Goal: Navigation & Orientation: Understand site structure

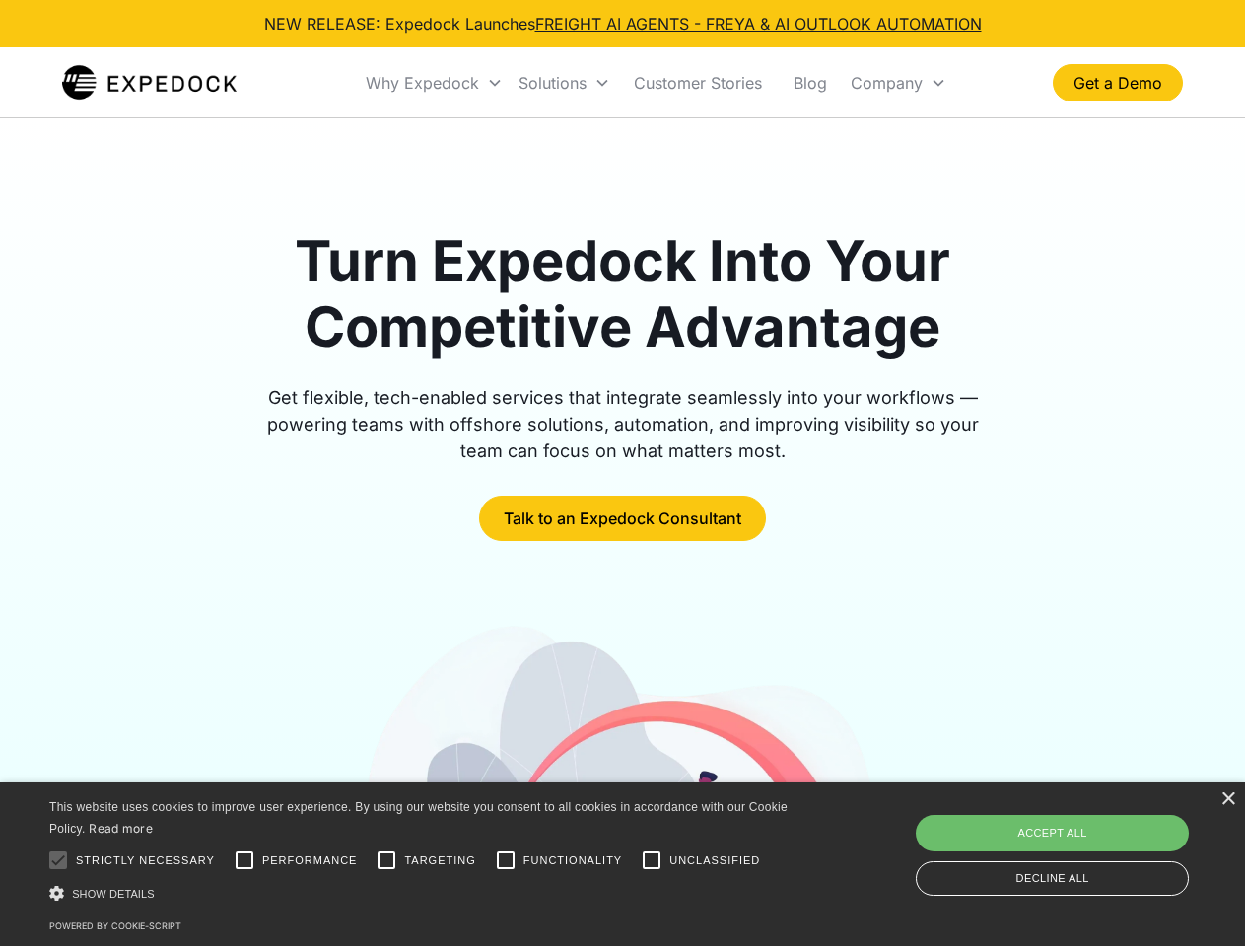
click at [435, 83] on div "Why Expedock" at bounding box center [422, 83] width 113 height 20
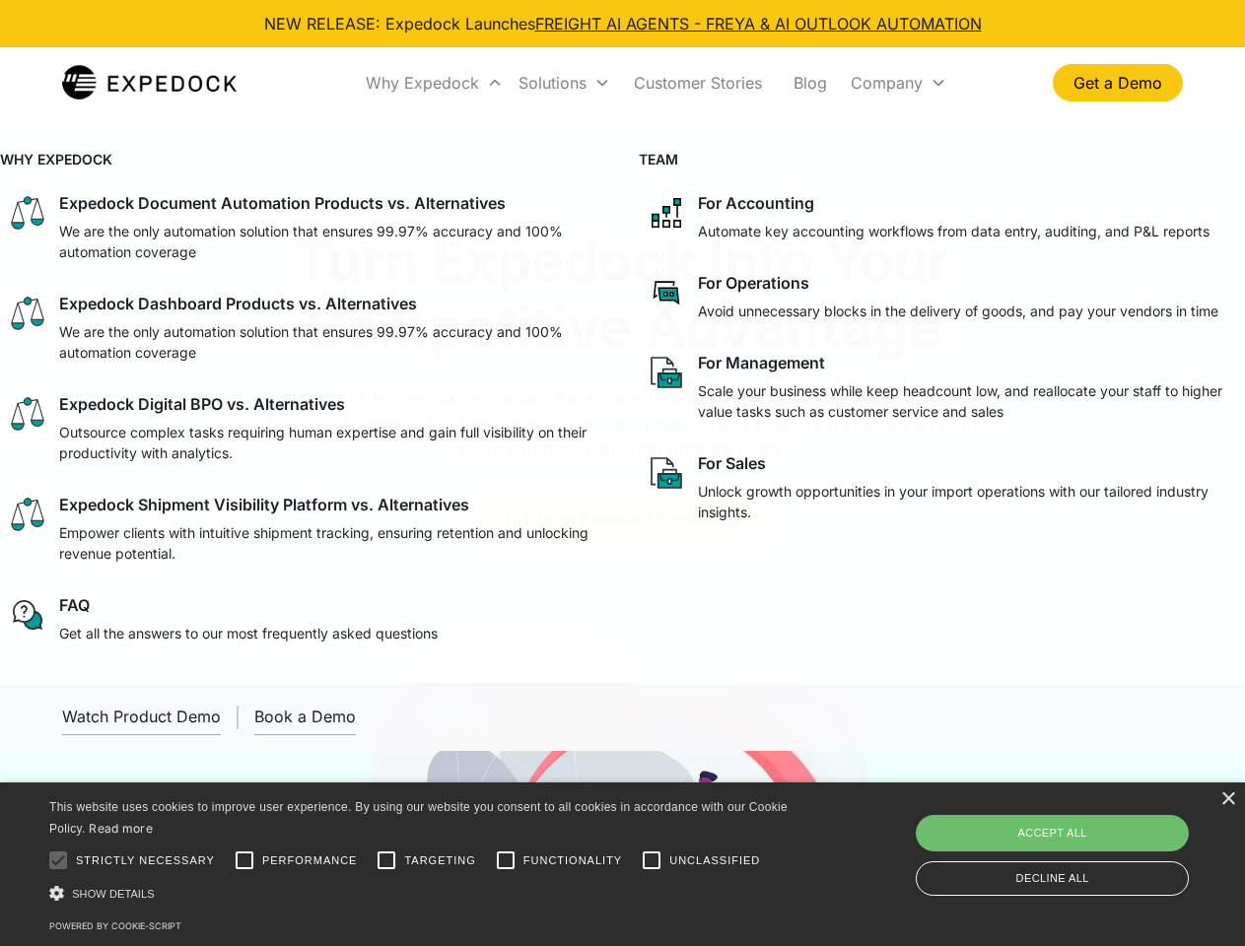
click at [564, 83] on div "Solutions" at bounding box center [552, 83] width 68 height 20
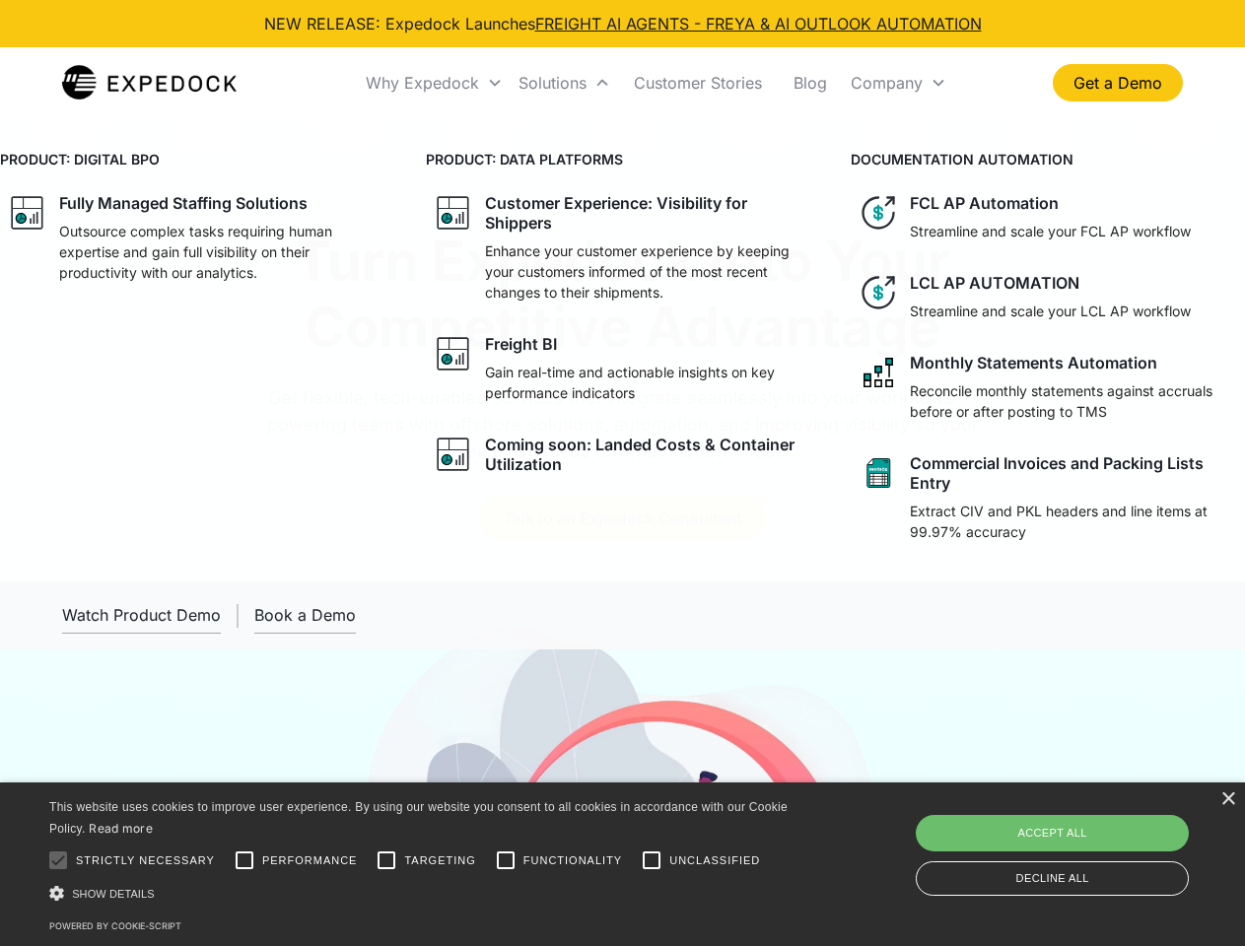
click at [898, 83] on div "Company" at bounding box center [887, 83] width 72 height 20
click at [58, 860] on div at bounding box center [57, 860] width 39 height 39
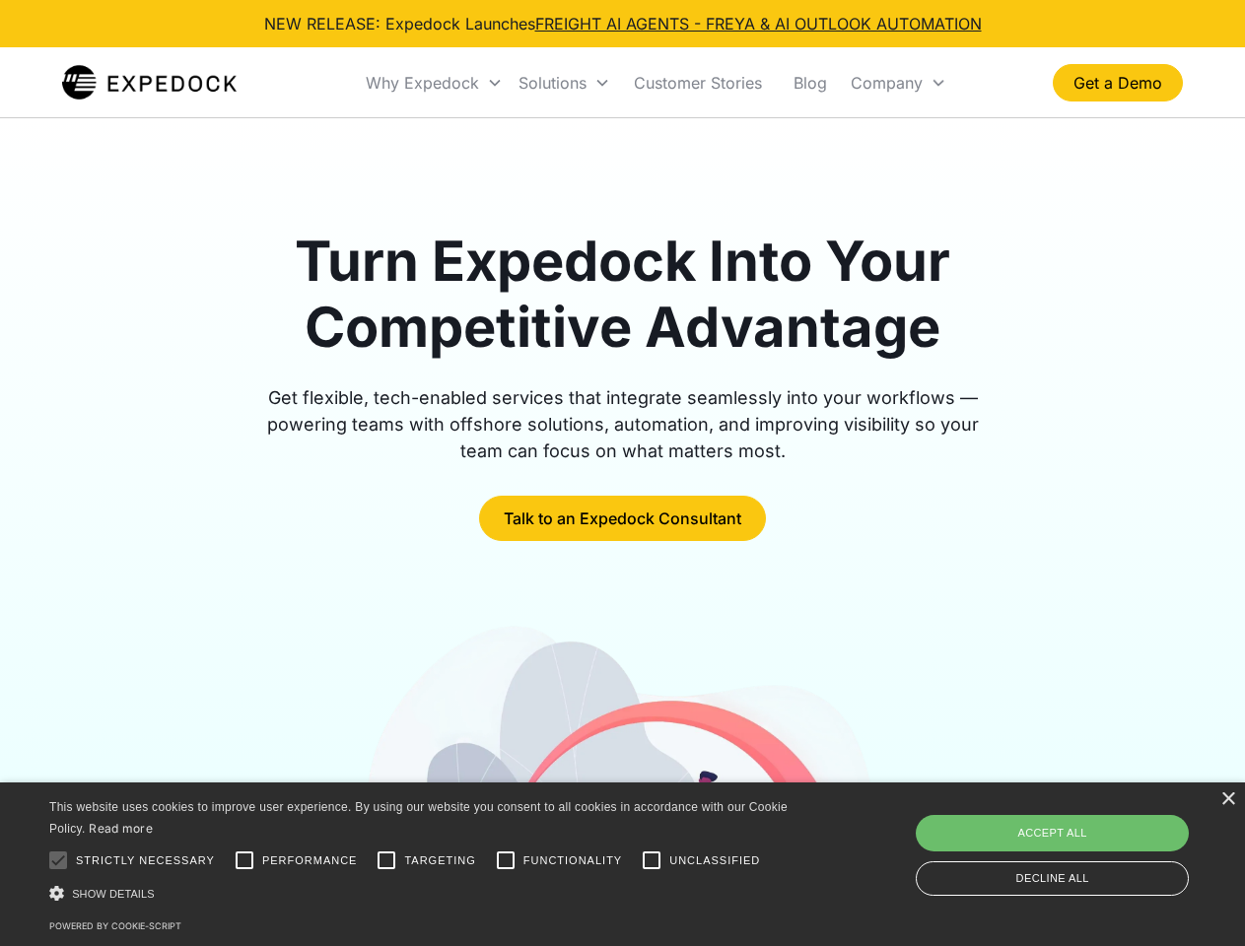
click at [244, 860] on input "Performance" at bounding box center [244, 860] width 39 height 39
checkbox input "true"
click at [386, 860] on input "Targeting" at bounding box center [386, 860] width 39 height 39
checkbox input "true"
click at [506, 860] on input "Functionality" at bounding box center [505, 860] width 39 height 39
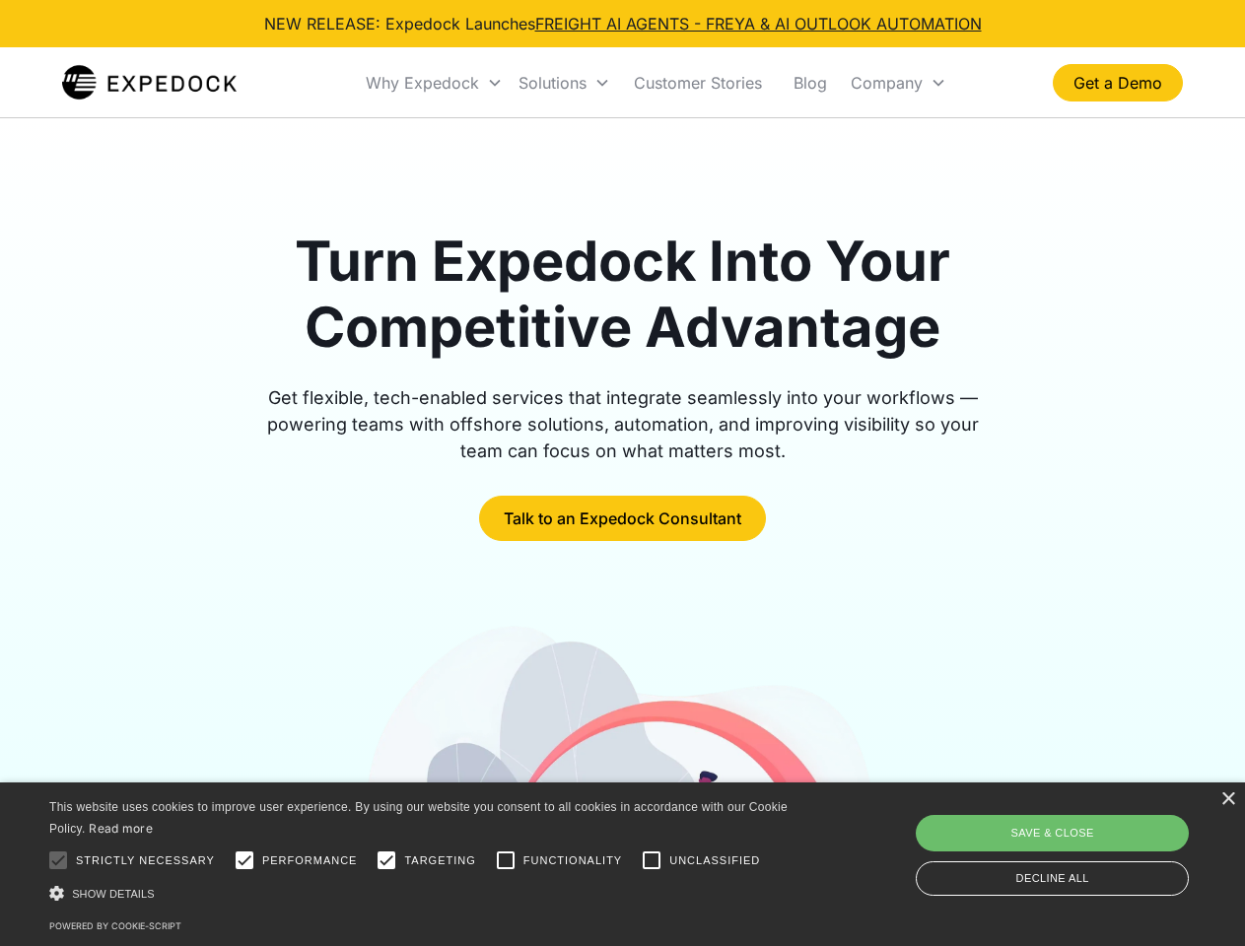
checkbox input "true"
click at [652, 860] on input "Unclassified" at bounding box center [651, 860] width 39 height 39
checkbox input "true"
click at [422, 893] on div "Show details Hide details" at bounding box center [421, 893] width 745 height 21
